Goal: Check status: Check status

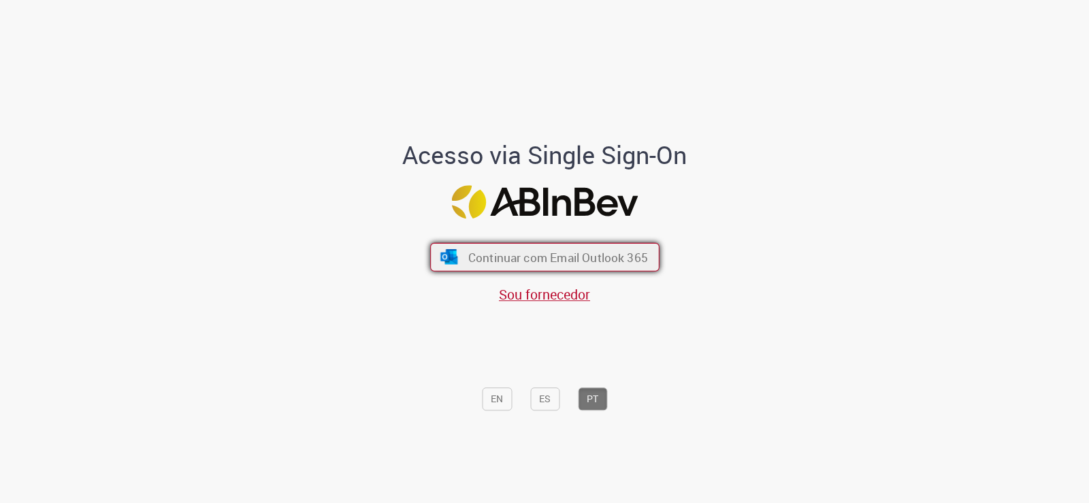
click at [545, 263] on span "Continuar com Email Outlook 365" at bounding box center [557, 257] width 180 height 16
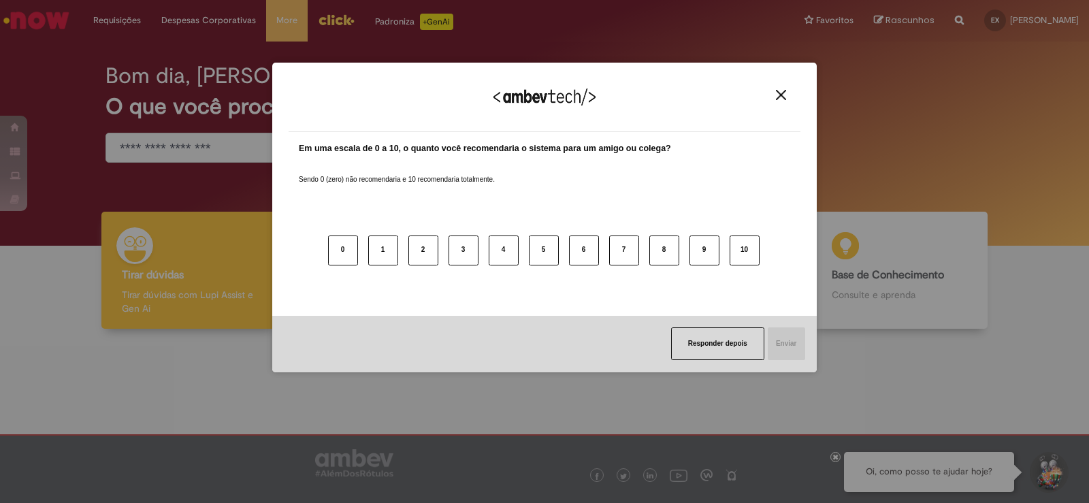
click at [785, 97] on img "Close" at bounding box center [781, 95] width 10 height 10
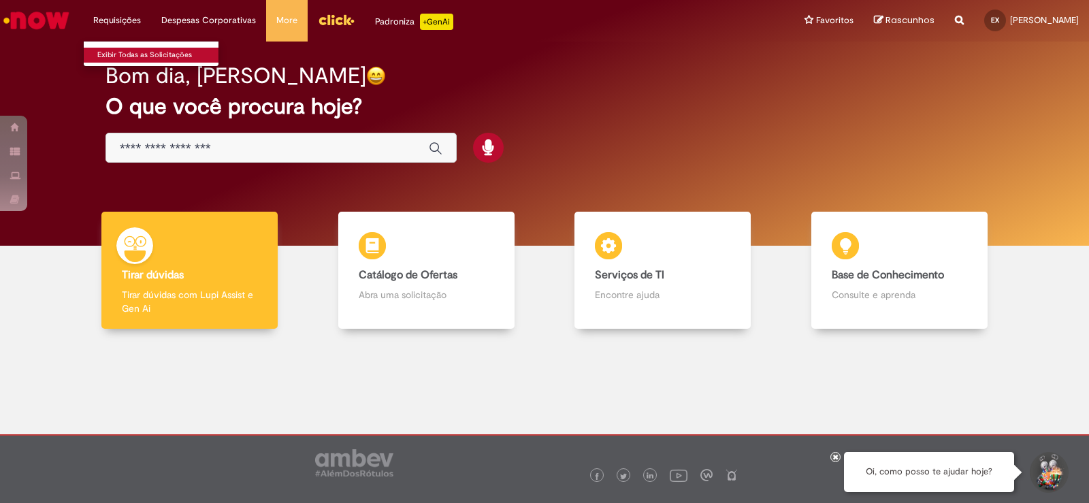
click at [137, 53] on link "Exibir Todas as Solicitações" at bounding box center [159, 55] width 150 height 15
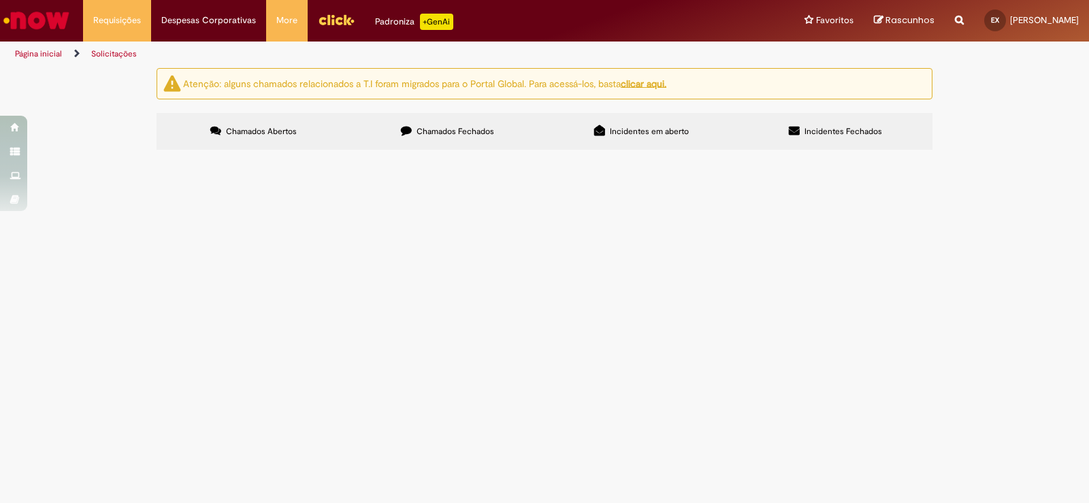
click at [463, 133] on span "Chamados Fechados" at bounding box center [455, 131] width 78 height 11
click at [616, 136] on span "Incidentes em aberto" at bounding box center [649, 131] width 79 height 11
click at [817, 137] on label "Incidentes Fechados" at bounding box center [835, 131] width 194 height 37
click at [232, 135] on span "Chamados Abertos" at bounding box center [261, 131] width 71 height 11
